Goal: Transaction & Acquisition: Purchase product/service

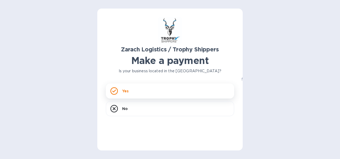
click at [123, 90] on p "Yes" at bounding box center [125, 90] width 6 height 5
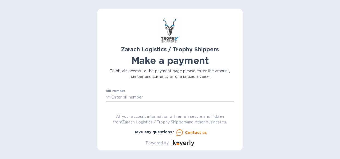
click at [141, 97] on input "text" at bounding box center [172, 97] width 124 height 8
paste input "B00169947"
type input "B00169947"
click at [149, 100] on input "text" at bounding box center [170, 101] width 128 height 8
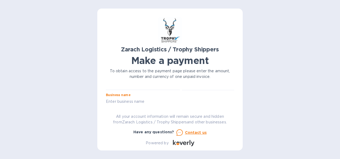
type input "Centeur Imports LLC"
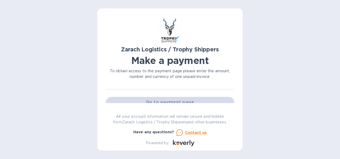
scroll to position [53, 0]
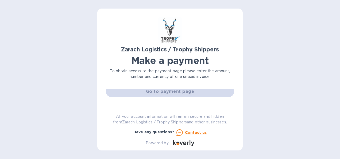
click at [175, 92] on div "Go to payment page" at bounding box center [170, 91] width 130 height 13
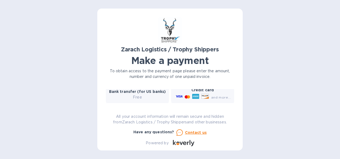
scroll to position [80, 0]
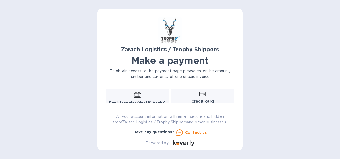
click at [134, 97] on icon at bounding box center [137, 94] width 6 height 6
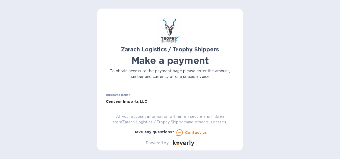
scroll to position [16, 0]
click at [123, 97] on input "text" at bounding box center [144, 97] width 72 height 8
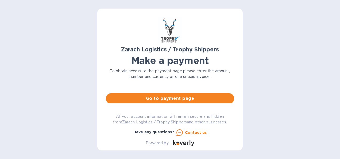
scroll to position [49, 0]
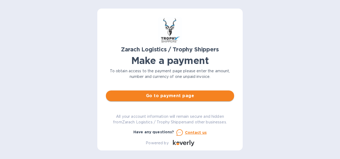
type input "4,000.00"
click at [171, 94] on span "Go to payment page" at bounding box center [170, 95] width 120 height 6
